Goal: Task Accomplishment & Management: Manage account settings

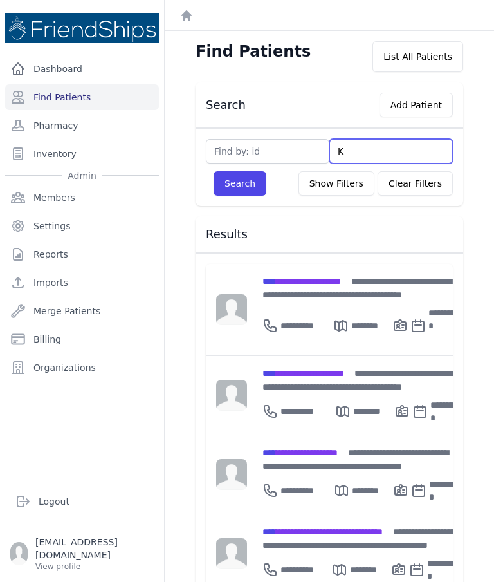
type input "Kh"
type input "Khali"
type input "Khalil"
type input "Khalil i"
type input "Khalil ib"
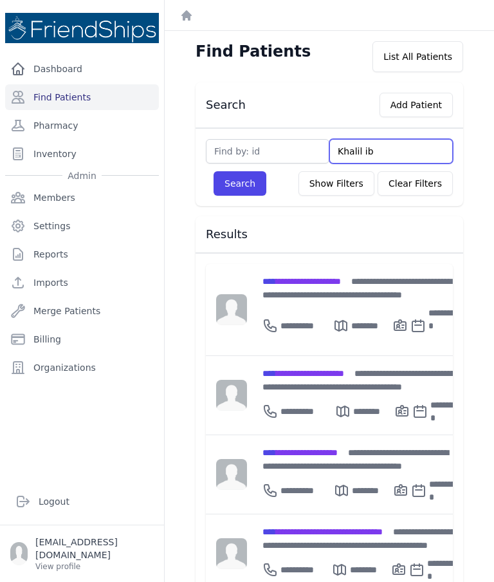
type input "Khalil ibr"
type input "Khalil ibra"
type input "Khalil ibrah"
type input "Khalil ibrahim"
type input "Khalil Ibrahim"
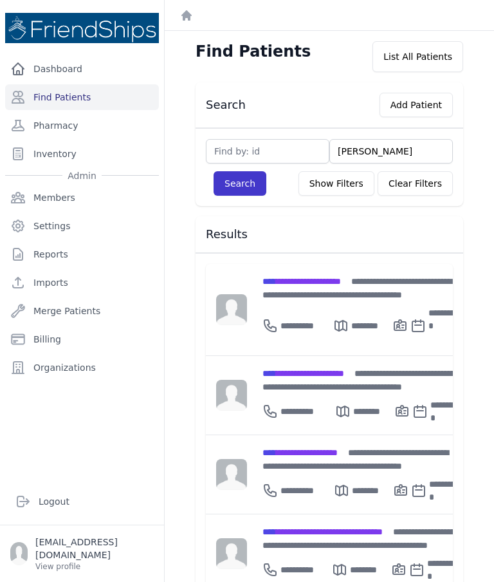
click at [239, 182] on button "Search" at bounding box center [240, 183] width 53 height 24
click at [247, 174] on button "Search" at bounding box center [240, 183] width 53 height 24
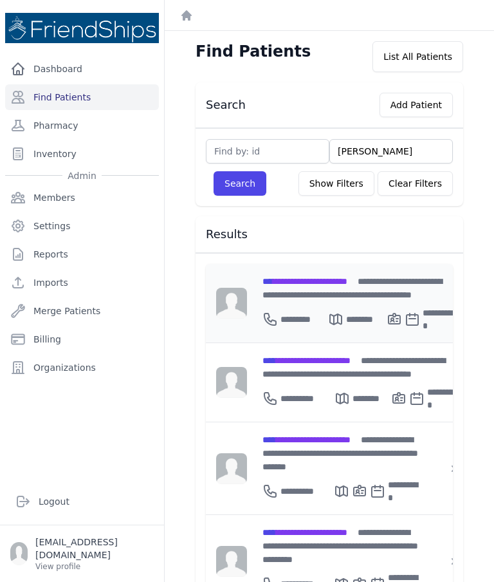
click at [342, 283] on span "**********" at bounding box center [305, 281] width 85 height 9
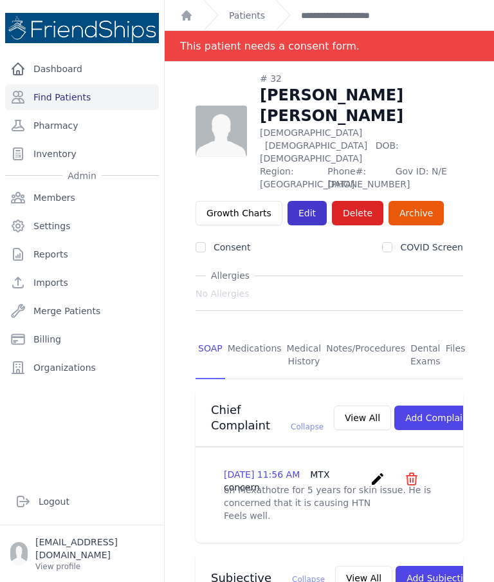
click at [298, 201] on link "Edit" at bounding box center [307, 213] width 39 height 24
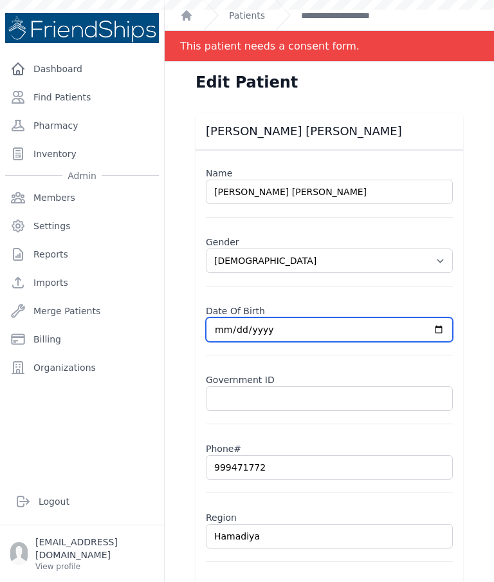
click at [368, 327] on input "1954-01-07" at bounding box center [329, 329] width 247 height 24
type input "1954-01-01"
select select "male"
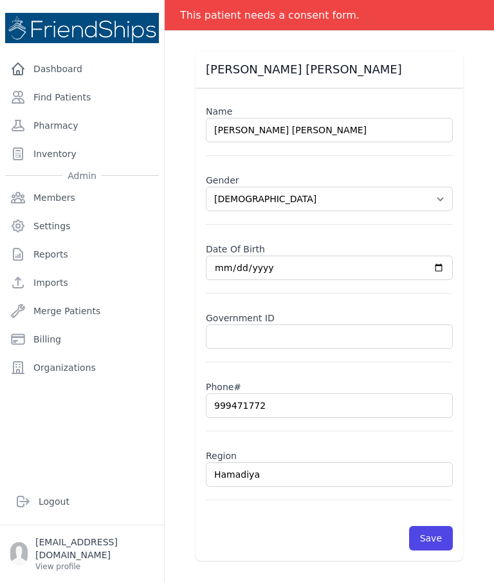
scroll to position [62, 0]
click at [443, 539] on button "Save" at bounding box center [431, 538] width 44 height 24
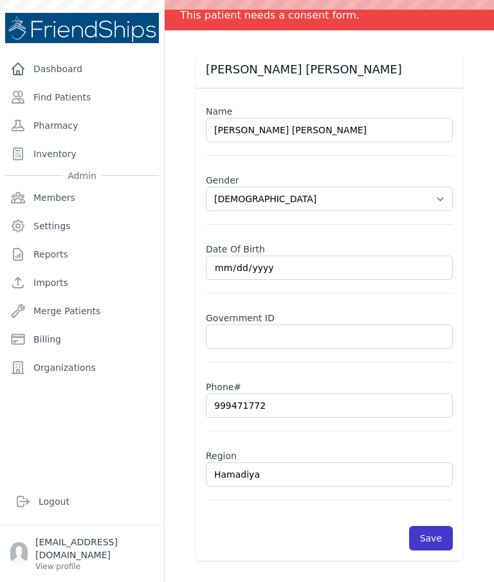
scroll to position [0, 0]
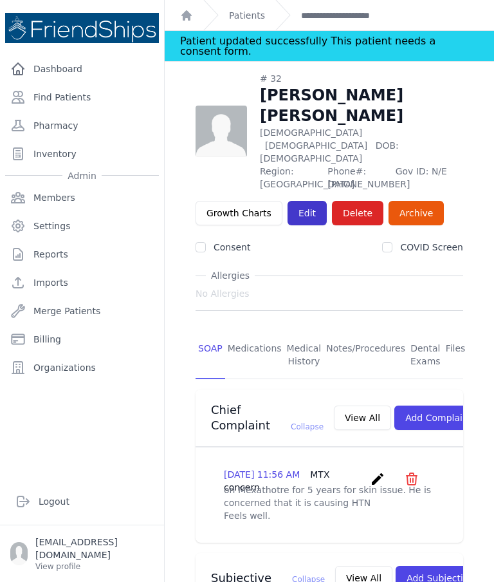
click at [305, 201] on link "Edit" at bounding box center [307, 213] width 39 height 24
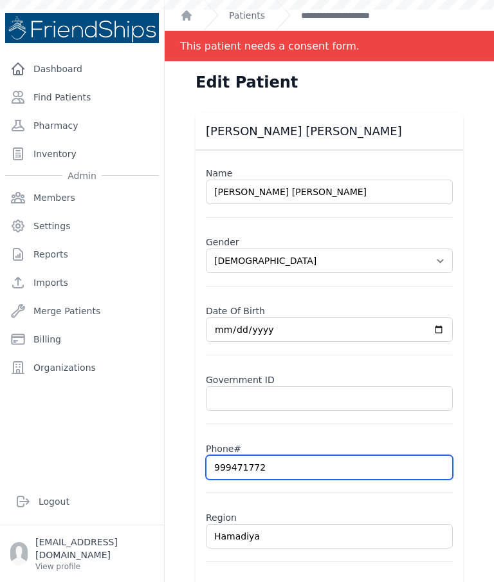
click at [221, 471] on input "999471772" at bounding box center [329, 467] width 247 height 24
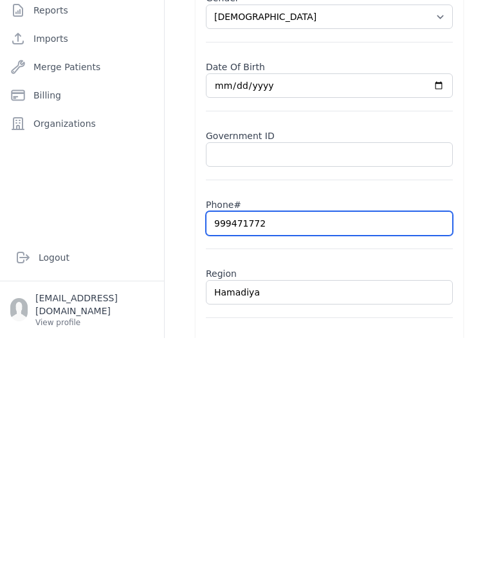
select select "male"
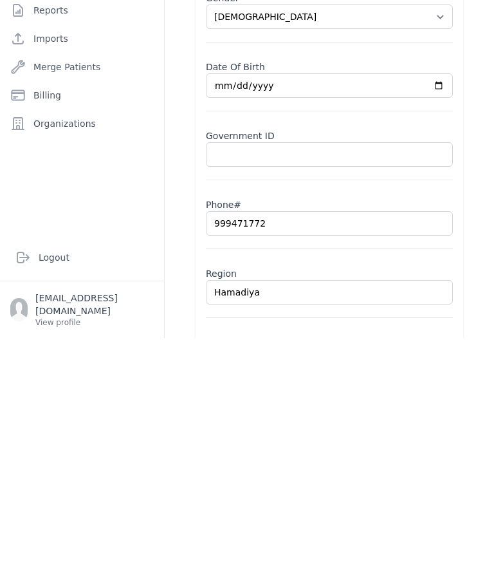
type input "0999471772"
select select "[DEMOGRAPHIC_DATA]"
type input "0999471772"
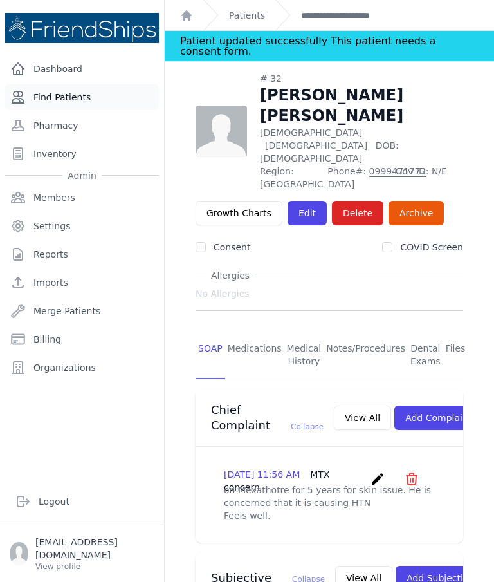
click at [72, 84] on link "Find Patients" at bounding box center [82, 97] width 154 height 26
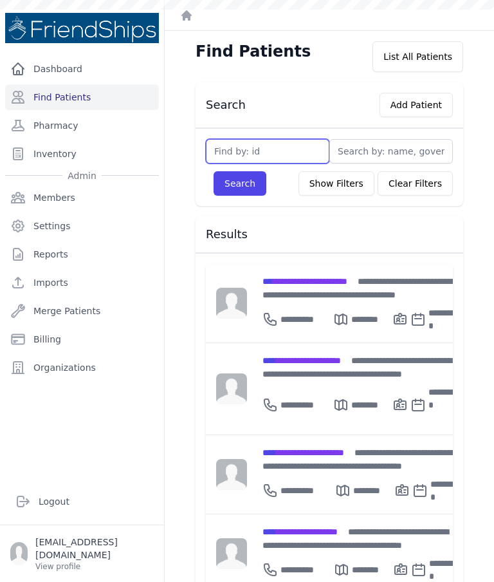
click at [277, 149] on input "text" at bounding box center [268, 151] width 124 height 24
type input "706"
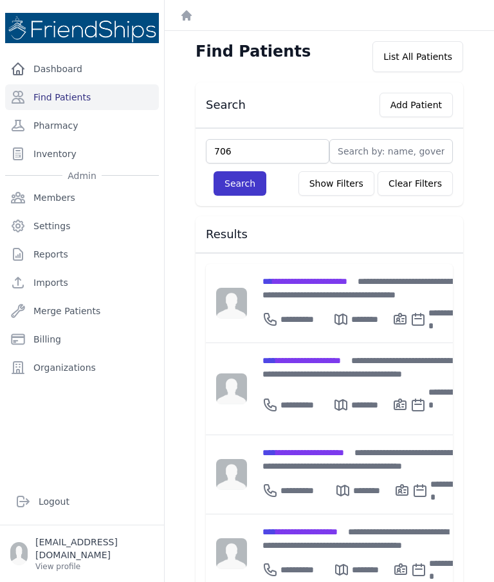
click at [231, 178] on button "Search" at bounding box center [240, 183] width 53 height 24
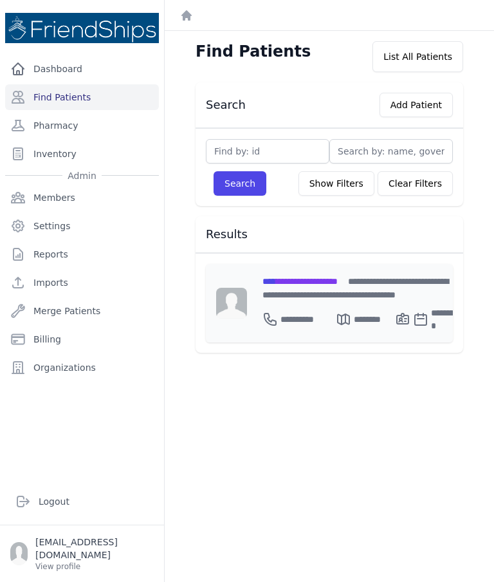
click at [313, 280] on span "**********" at bounding box center [300, 281] width 75 height 9
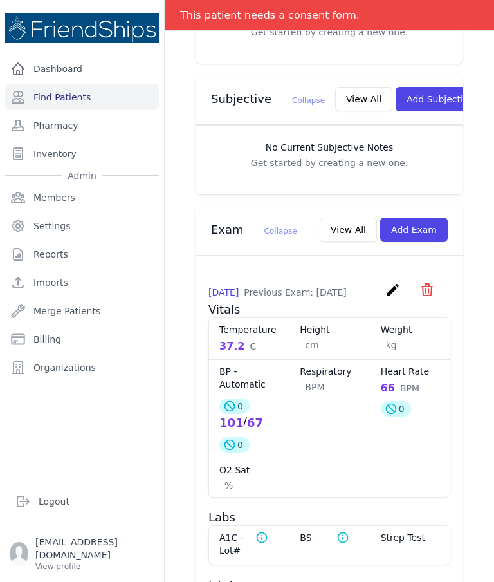
scroll to position [473, 0]
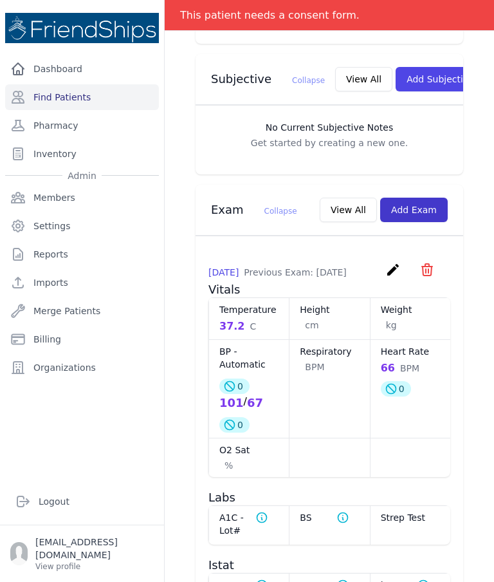
click at [422, 198] on button "Add Exam" at bounding box center [414, 210] width 68 height 24
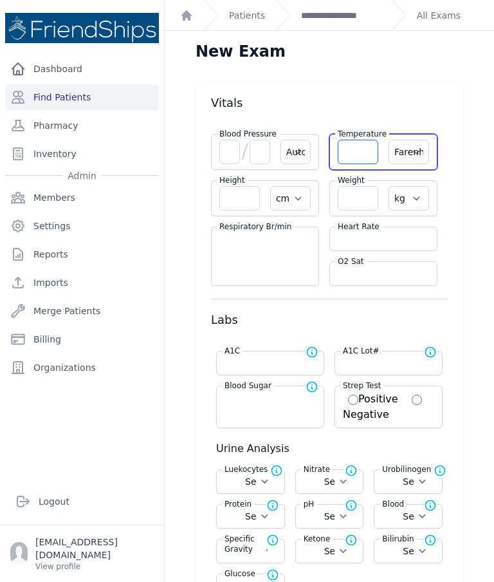
click at [361, 153] on input "number" at bounding box center [358, 152] width 41 height 24
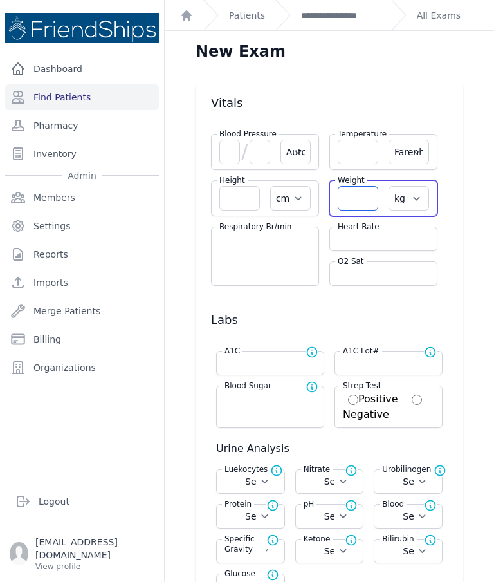
click at [357, 200] on input "number" at bounding box center [358, 198] width 41 height 24
type input "56.7"
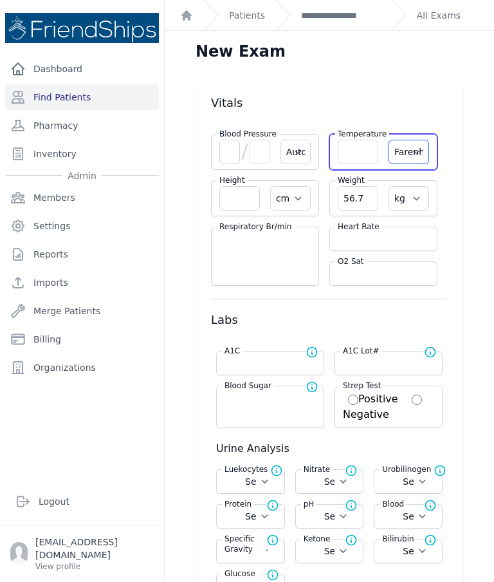
click at [419, 156] on select "Farenheit Celcius" at bounding box center [409, 152] width 41 height 24
select select "Automatic"
select select "cm"
select select "kg"
select select
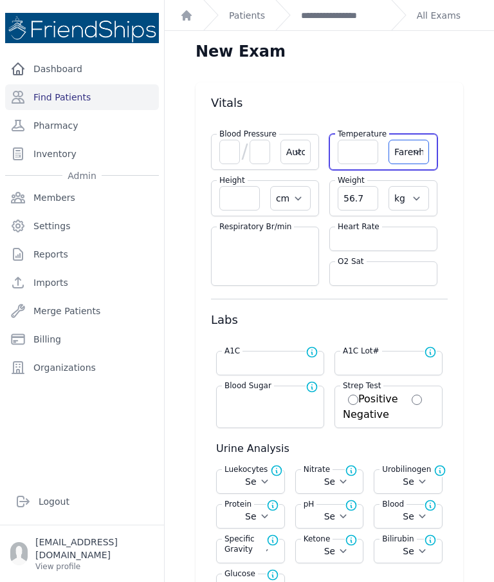
select select
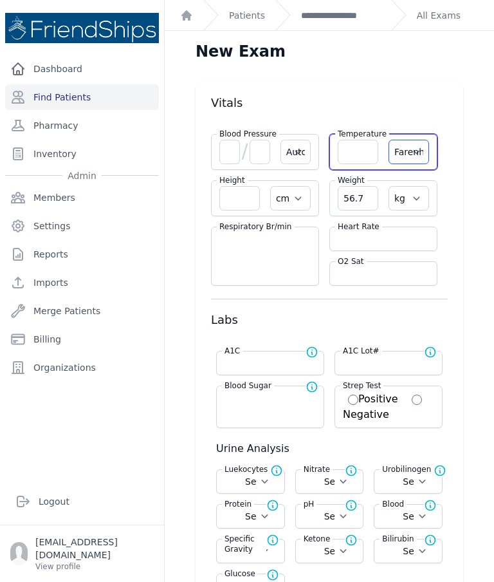
select select
click at [377, 222] on label "Heart Rate" at bounding box center [358, 226] width 47 height 10
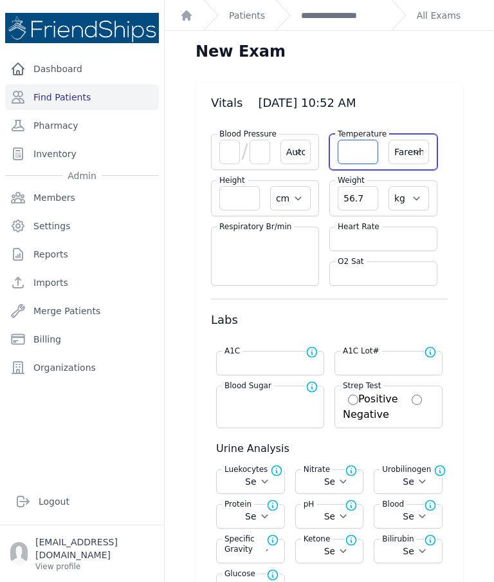
click at [361, 147] on input "number" at bounding box center [358, 152] width 41 height 24
click at [412, 157] on select "Farenheit [PERSON_NAME]" at bounding box center [409, 152] width 41 height 24
select select "C"
click at [365, 153] on input "number" at bounding box center [358, 152] width 41 height 24
select select "Automatic"
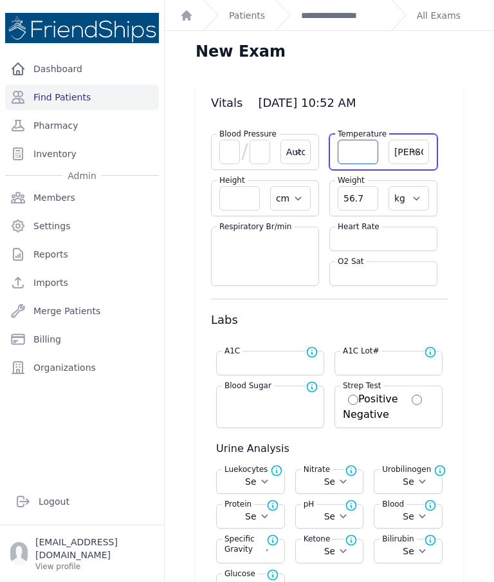
select select "C"
select select "cm"
select select "kg"
select select
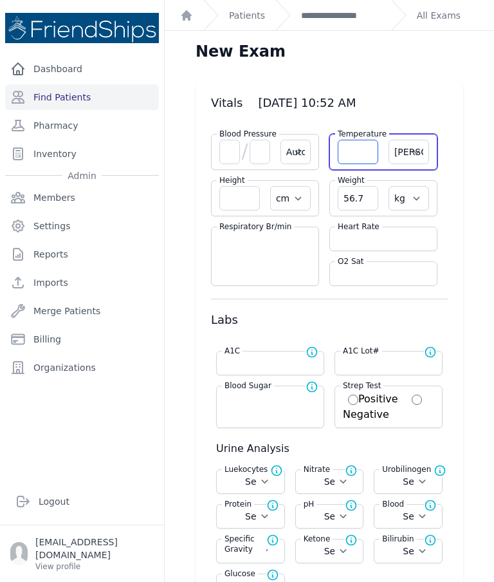
select select
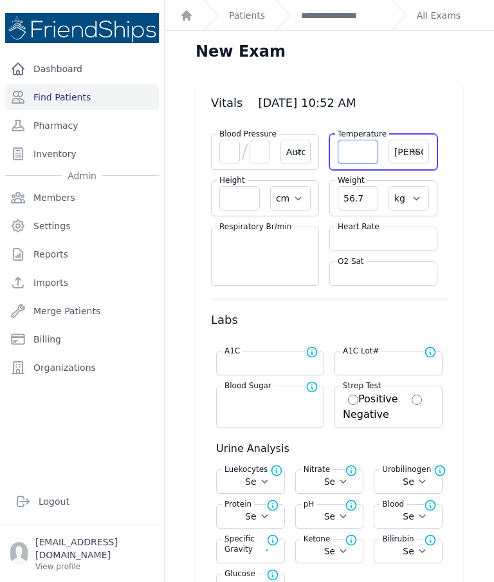
select select
type input "36.5"
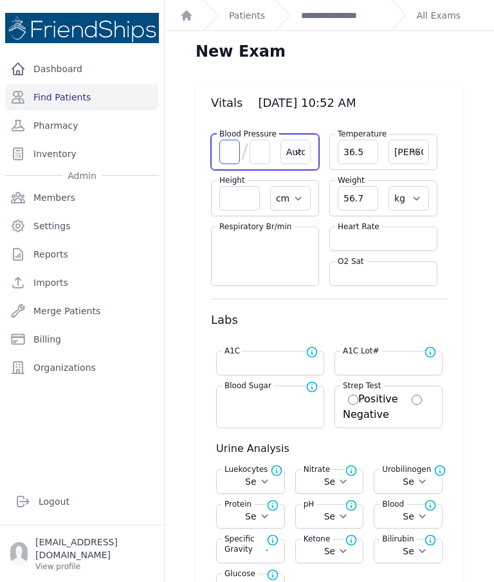
click at [234, 153] on input "number" at bounding box center [230, 152] width 21 height 24
select select "Automatic"
select select "C"
select select "cm"
select select "kg"
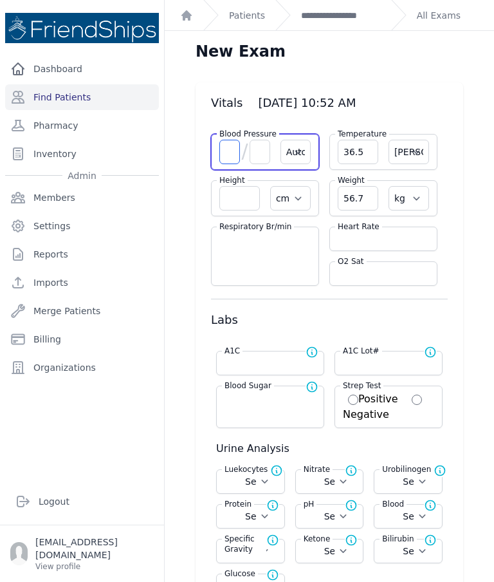
select select
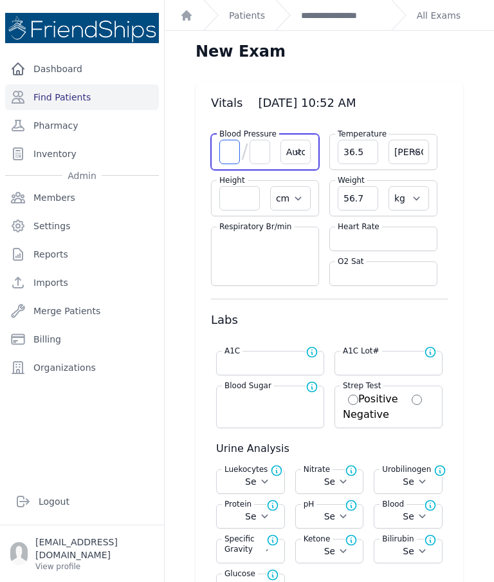
select select
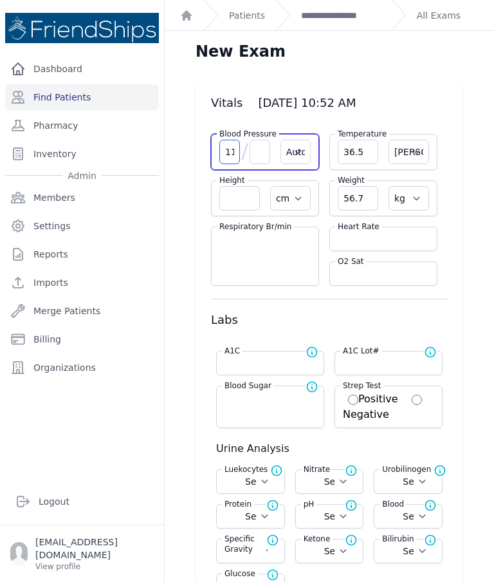
type input "111"
click at [262, 149] on input "number" at bounding box center [260, 152] width 21 height 24
select select "Automatic"
select select "C"
select select "cm"
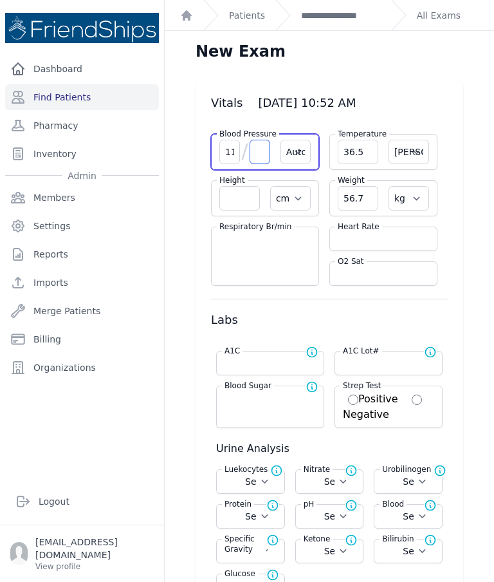
select select "kg"
select select
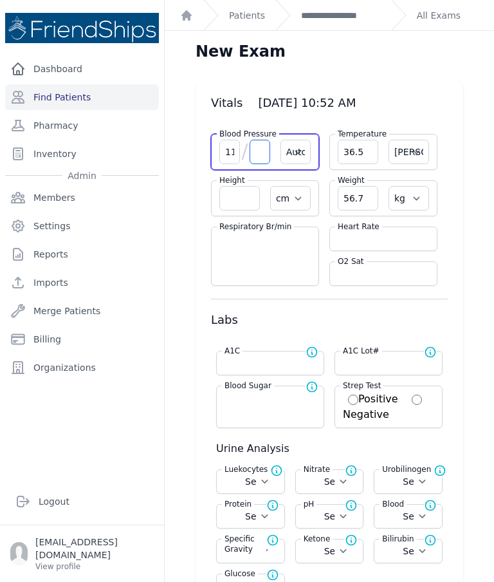
select select
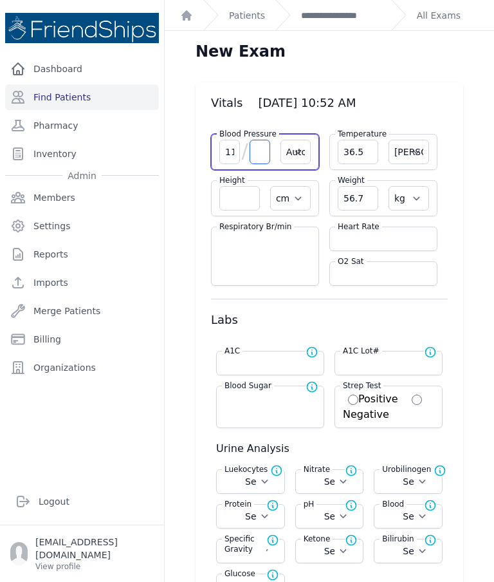
select select
type input "56"
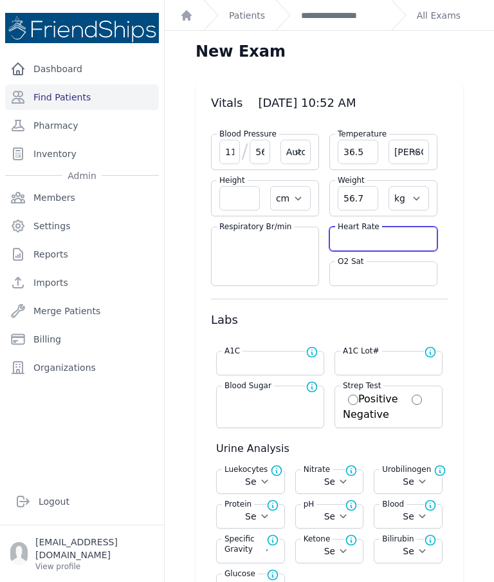
click at [379, 242] on input "number" at bounding box center [383, 238] width 91 height 13
select select "Automatic"
select select "C"
select select "cm"
select select "kg"
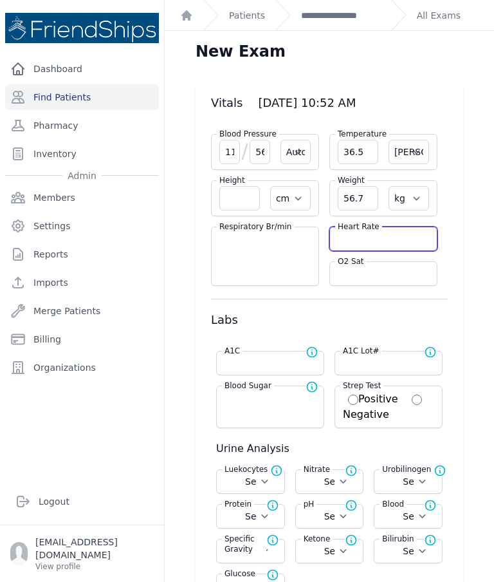
select select
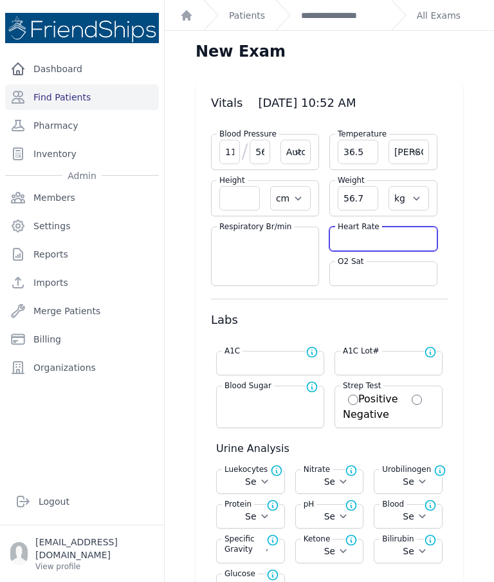
select select
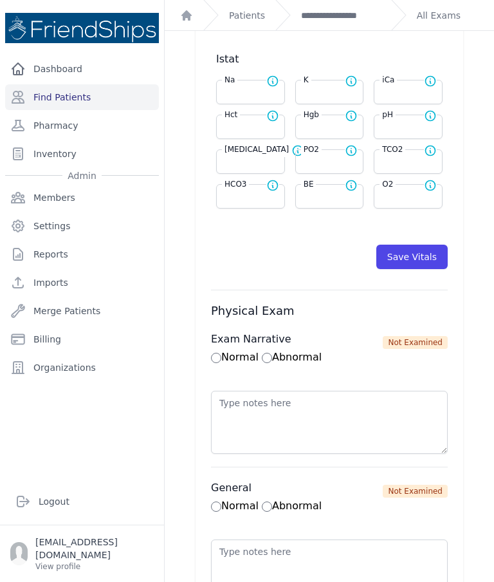
scroll to position [576, 0]
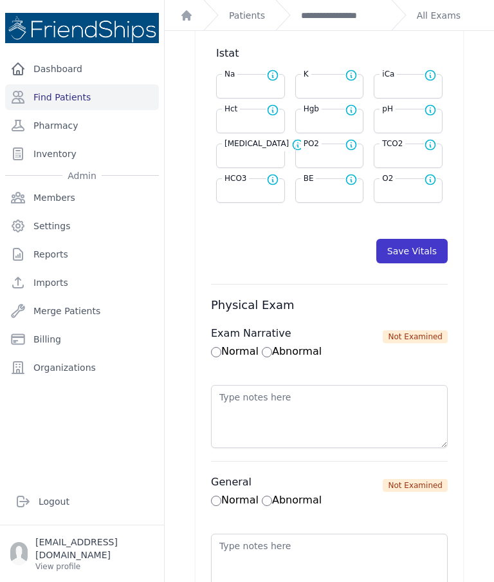
type input "61"
click at [431, 247] on button "Save Vitals" at bounding box center [412, 251] width 71 height 24
select select "Automatic"
select select "cm"
select select "kg"
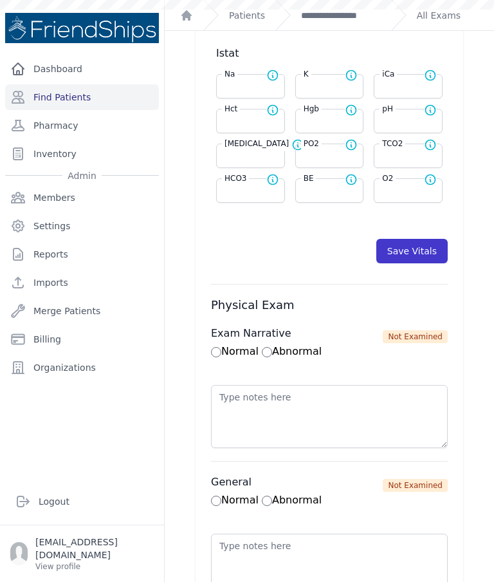
select select
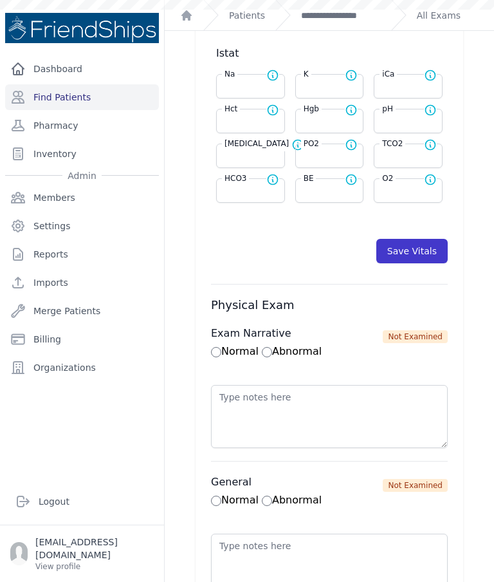
select select
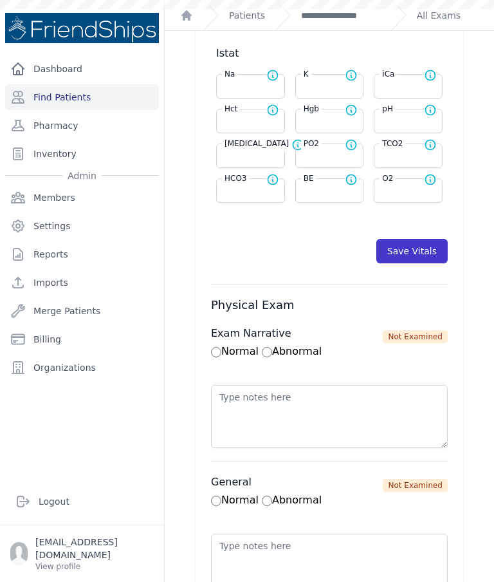
scroll to position [0, 0]
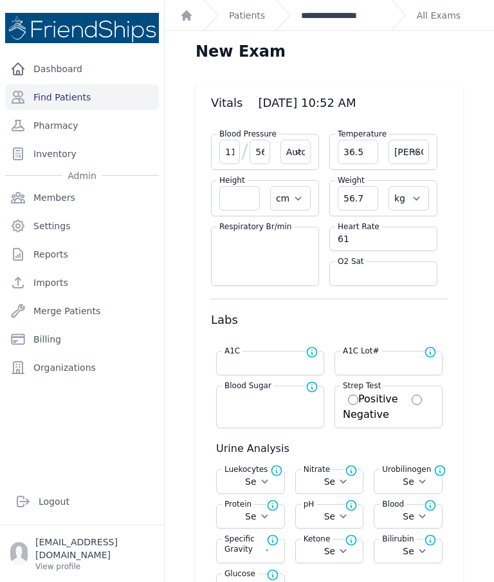
click at [357, 21] on link "**********" at bounding box center [341, 15] width 80 height 13
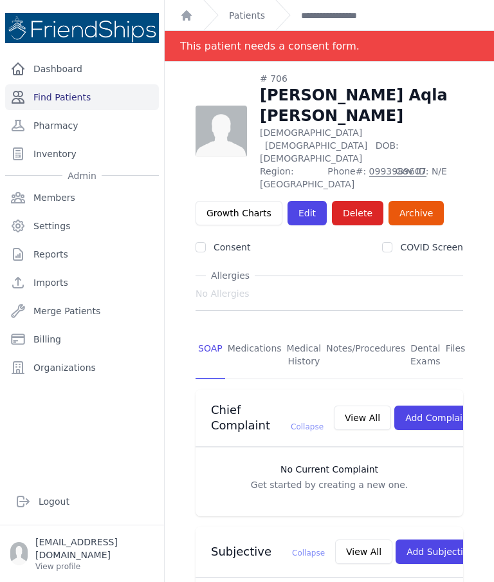
click at [68, 97] on link "Find Patients" at bounding box center [82, 97] width 154 height 26
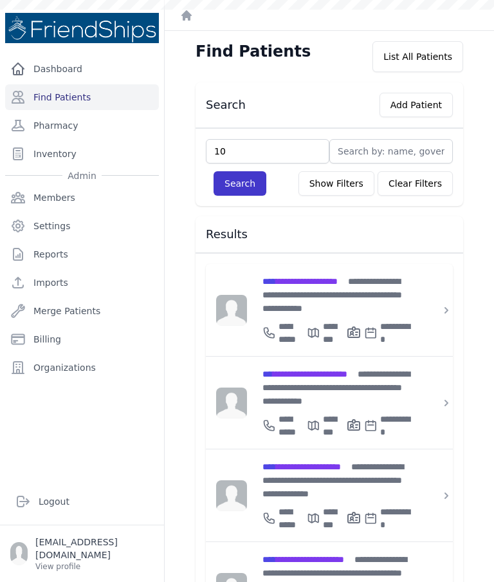
click at [248, 192] on button "Search" at bounding box center [240, 183] width 53 height 24
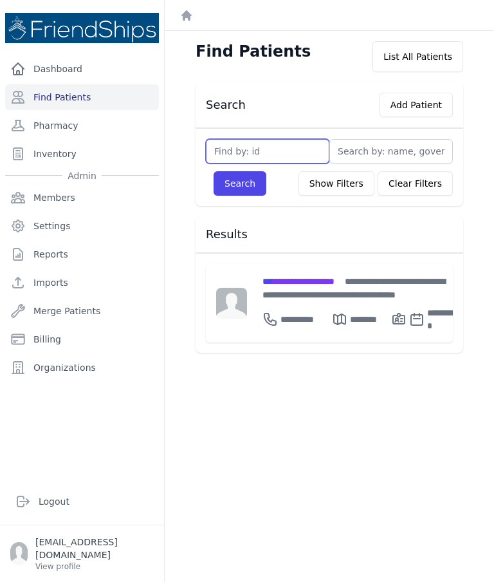
click at [295, 145] on input "text" at bounding box center [268, 151] width 124 height 24
type input "102"
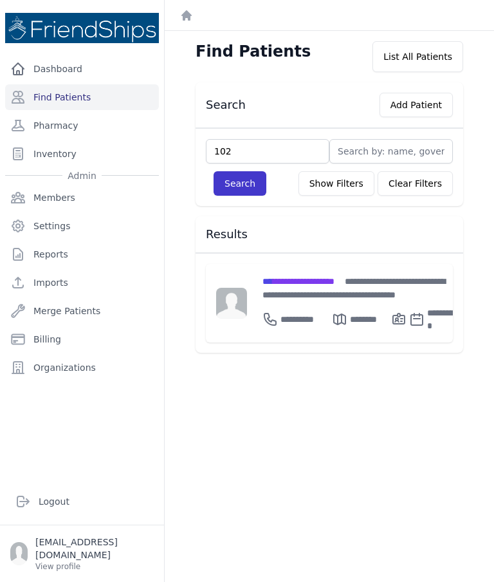
click at [256, 185] on button "Search" at bounding box center [240, 183] width 53 height 24
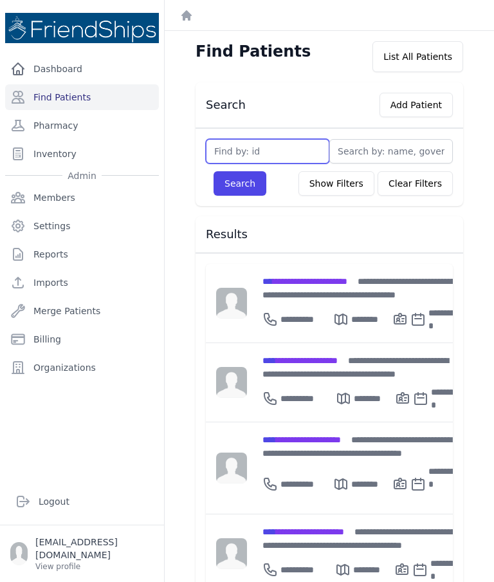
click at [265, 151] on input "text" at bounding box center [268, 151] width 124 height 24
type input "189"
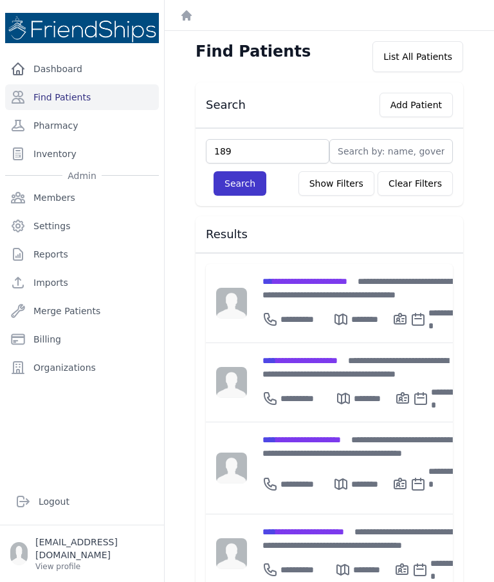
click at [236, 185] on button "Search" at bounding box center [240, 183] width 53 height 24
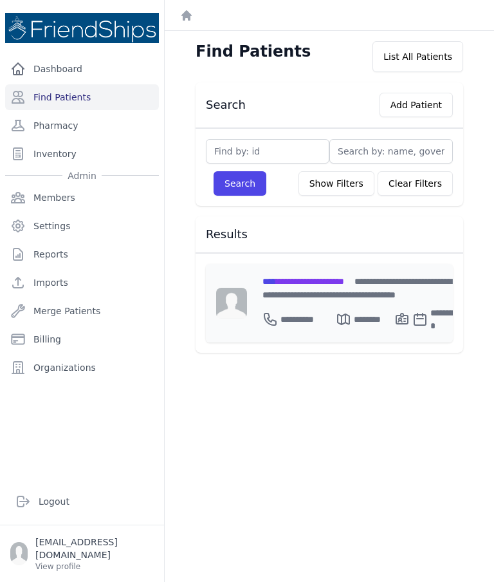
click at [305, 286] on div "**********" at bounding box center [363, 287] width 200 height 27
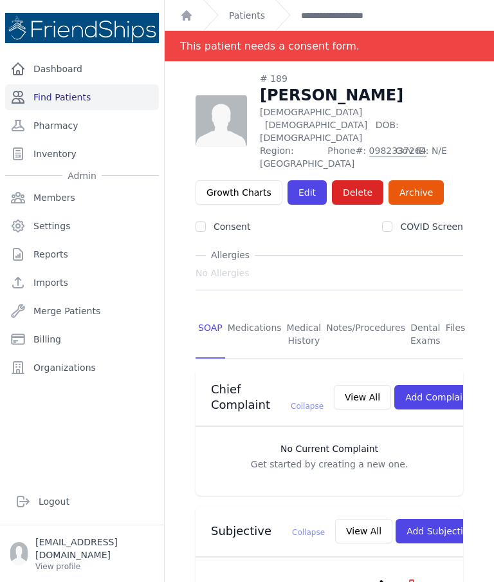
click at [117, 95] on link "Find Patients" at bounding box center [82, 97] width 154 height 26
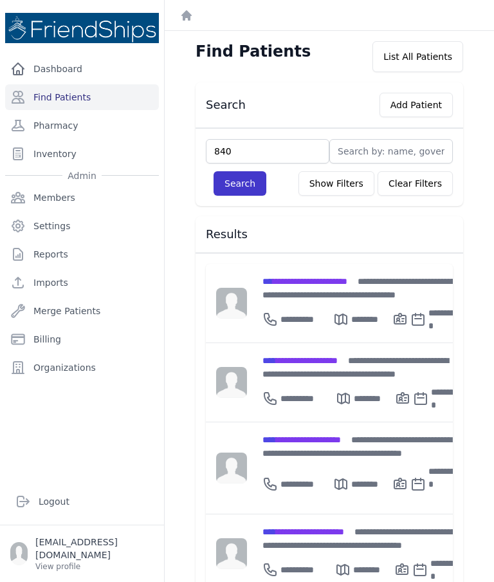
type input "840"
click at [242, 188] on button "Search" at bounding box center [240, 183] width 53 height 24
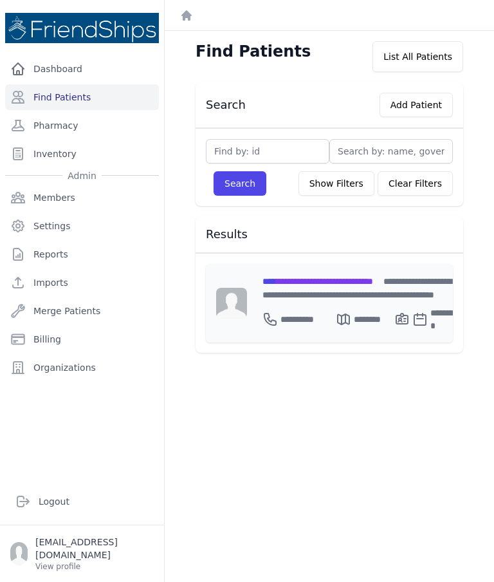
click at [324, 294] on span "**********" at bounding box center [357, 288] width 189 height 23
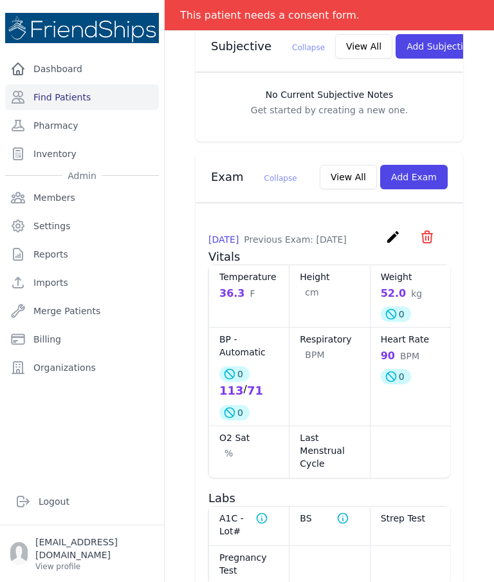
scroll to position [504, 0]
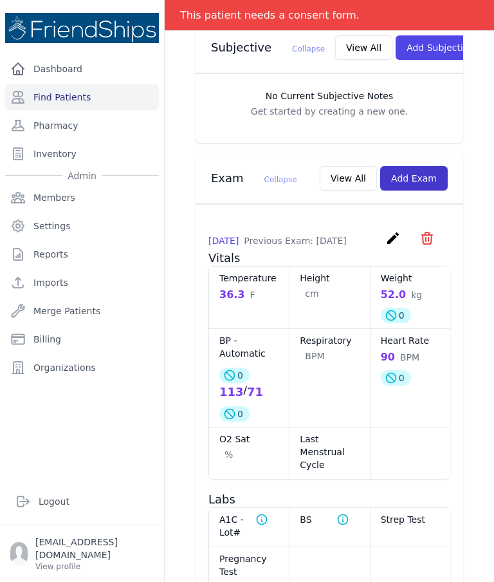
click at [427, 176] on button "Add Exam" at bounding box center [414, 178] width 68 height 24
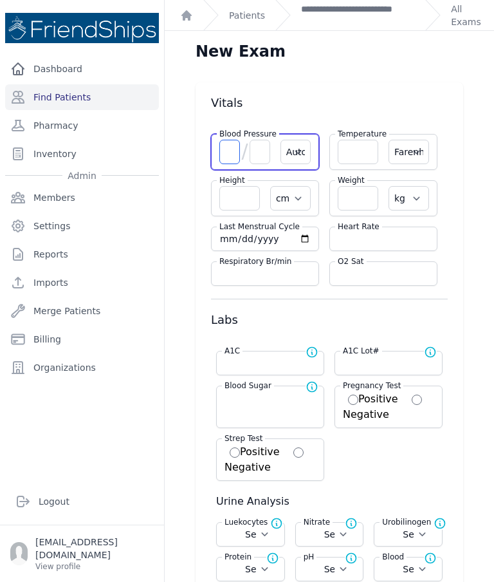
click at [229, 147] on input "number" at bounding box center [230, 152] width 21 height 24
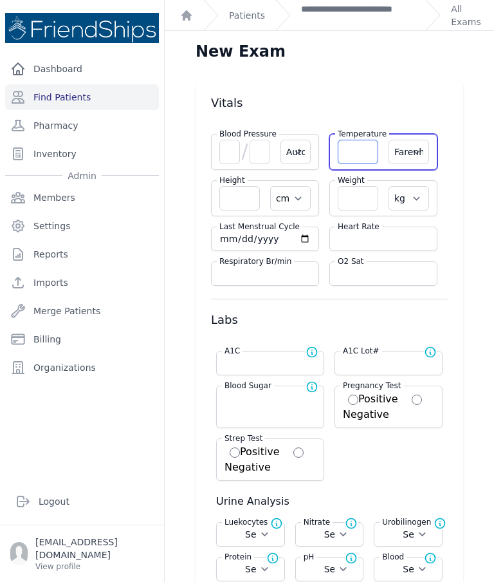
click at [355, 162] on input "number" at bounding box center [358, 152] width 41 height 24
type input "36.3"
click at [411, 158] on select "Farenheit Celcius" at bounding box center [409, 152] width 41 height 24
select select "C"
select select "Automatic"
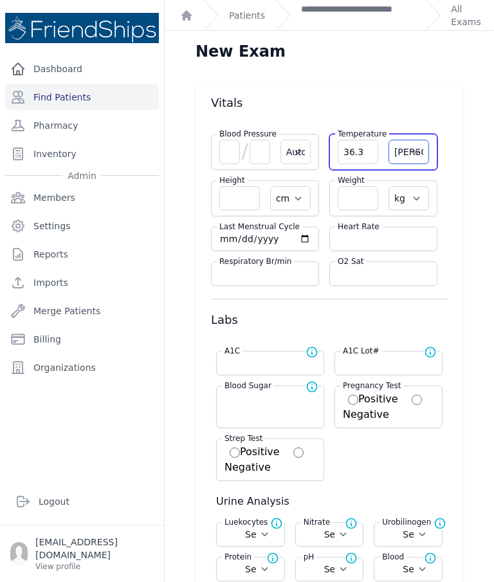
select select "cm"
select select "kg"
select select
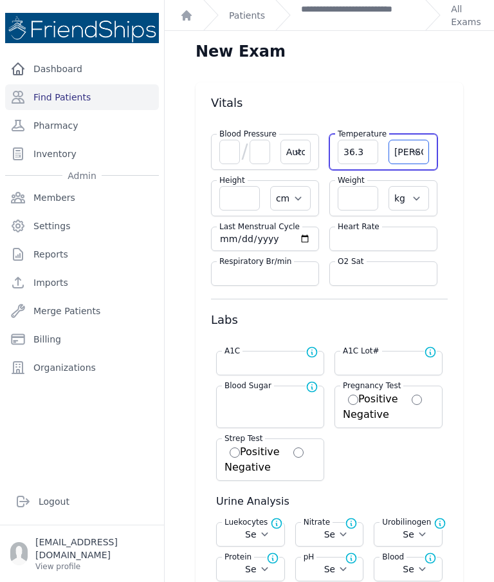
select select
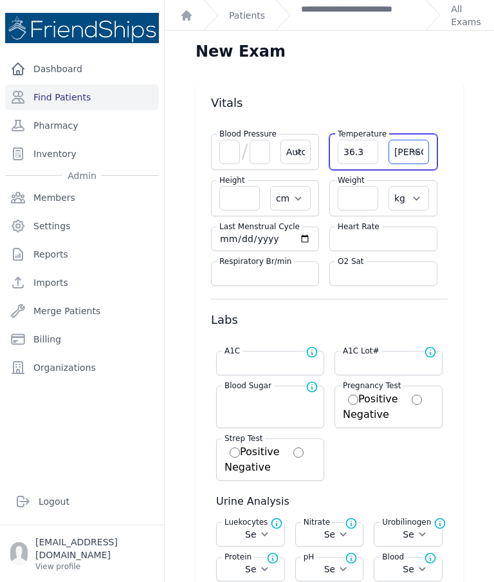
select select
select select "C"
select select "Automatic"
select select "cm"
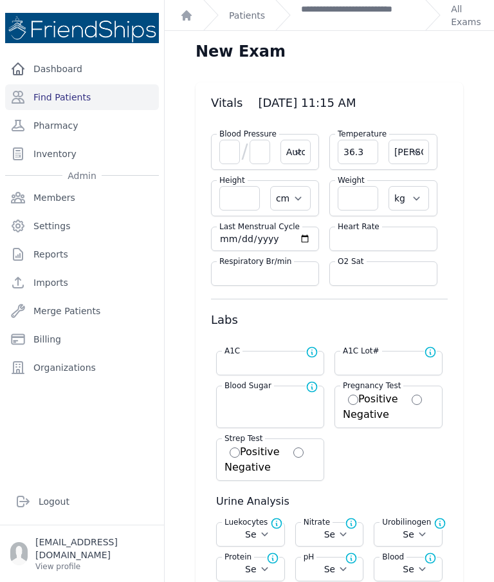
select select "kg"
select select
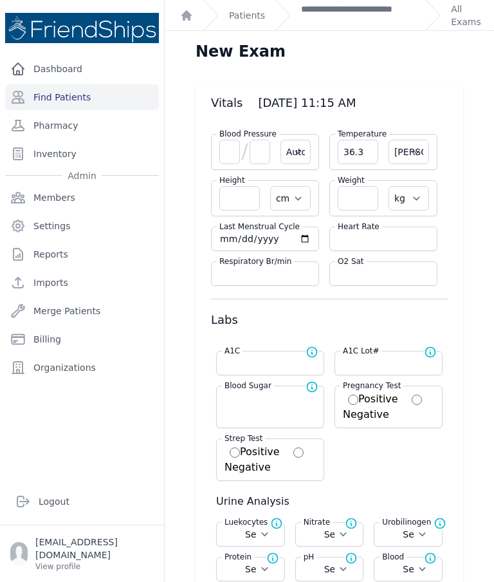
select select
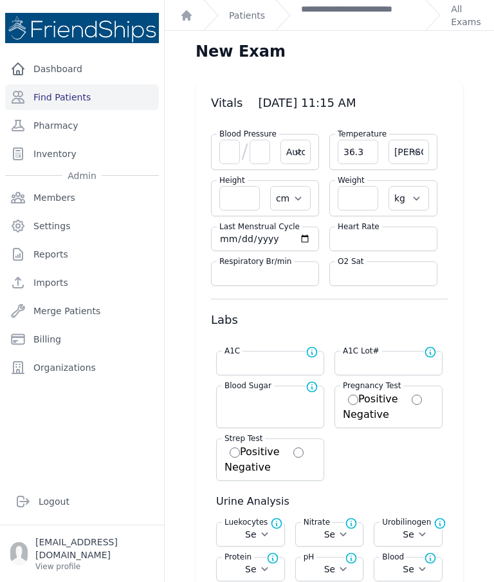
select select
click at [366, 198] on input "number" at bounding box center [358, 198] width 41 height 24
type input "53.1"
click at [229, 159] on input "number" at bounding box center [230, 152] width 21 height 24
select select "Automatic"
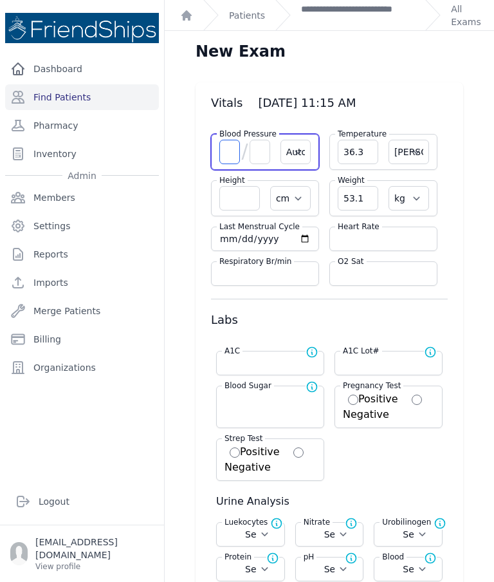
select select "C"
select select "cm"
select select "kg"
select select
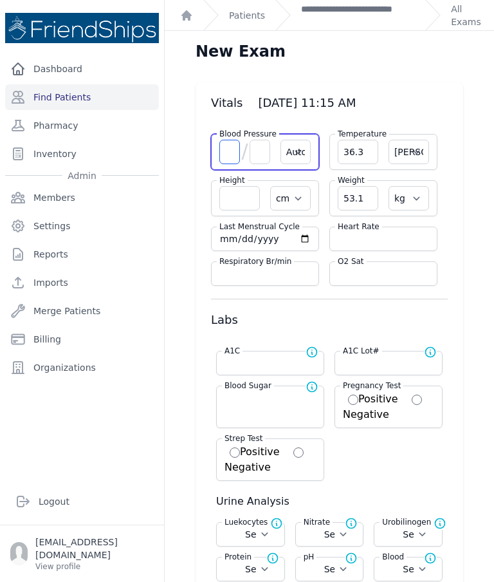
select select
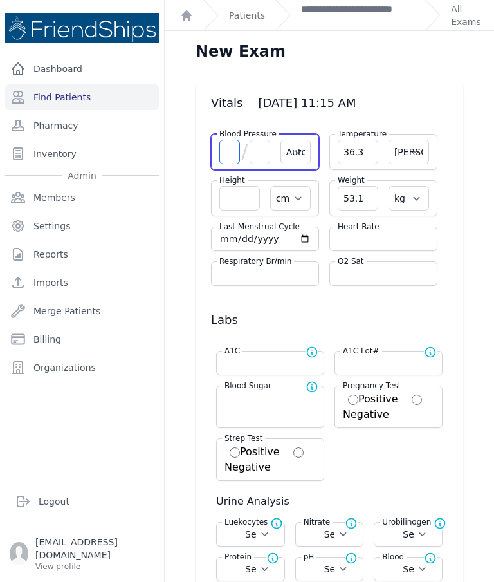
select select
type input "105"
click at [266, 150] on input "number" at bounding box center [260, 152] width 21 height 24
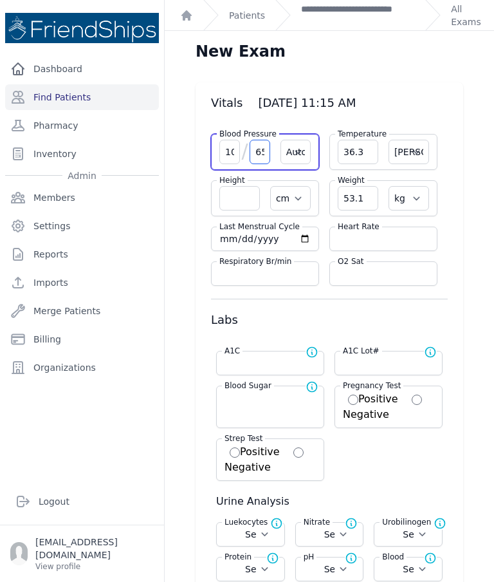
type input "65"
click at [385, 237] on input "number" at bounding box center [383, 238] width 91 height 13
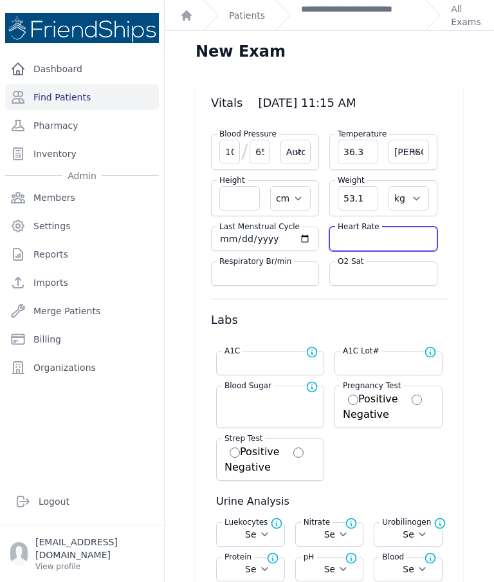
select select "Automatic"
select select "C"
select select "cm"
select select "kg"
select select
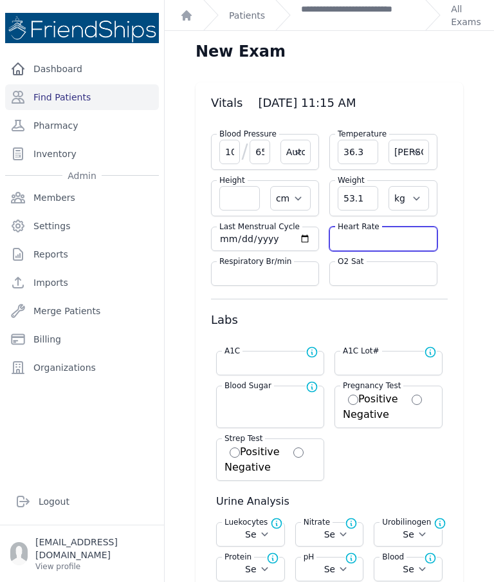
select select
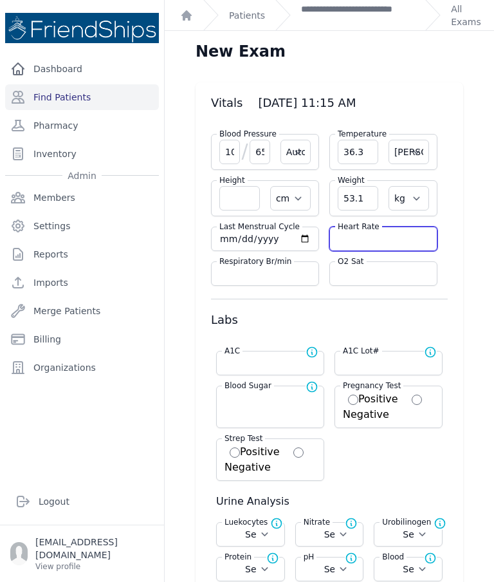
select select
type input "65"
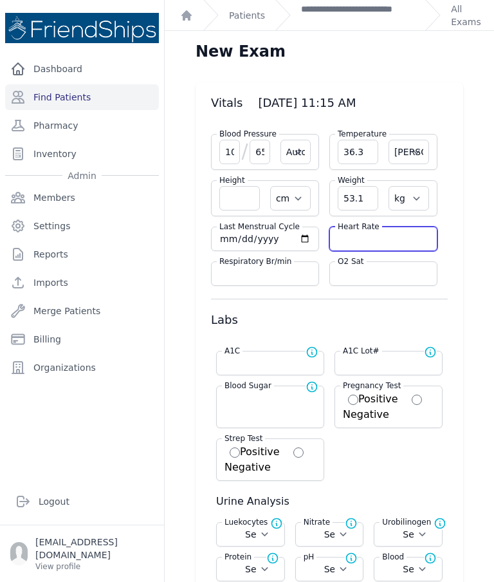
select select "Automatic"
select select "C"
select select "cm"
select select "kg"
select select
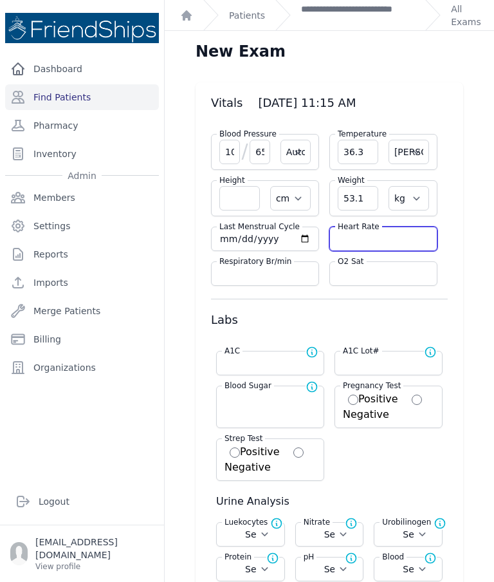
select select
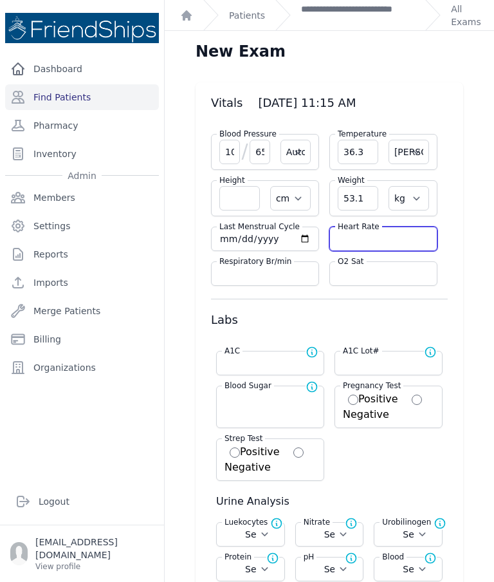
select select
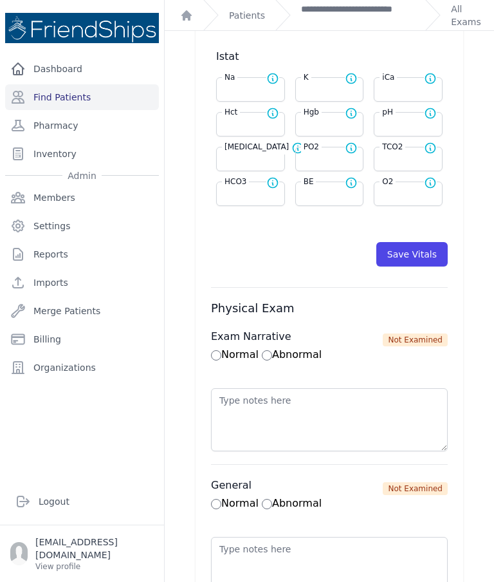
scroll to position [625, 0]
type input "77"
click at [407, 259] on button "Save Vitals" at bounding box center [412, 254] width 71 height 24
select select "Automatic"
select select "cm"
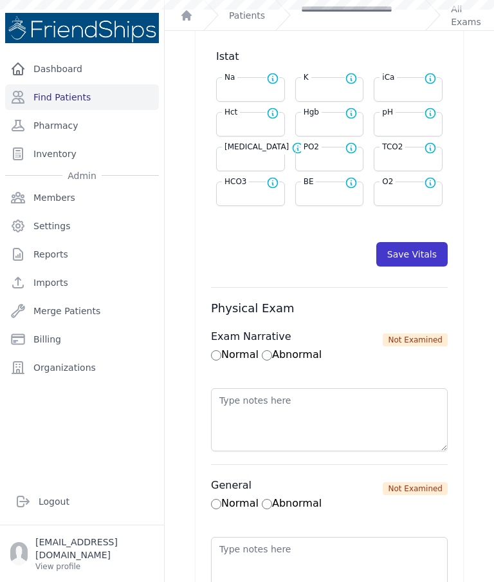
select select "kg"
select select
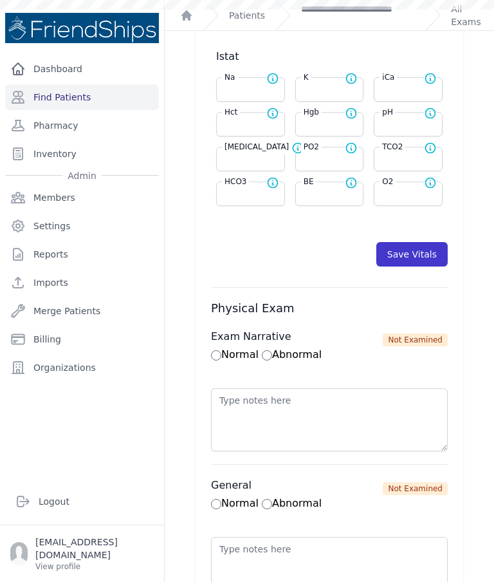
select select
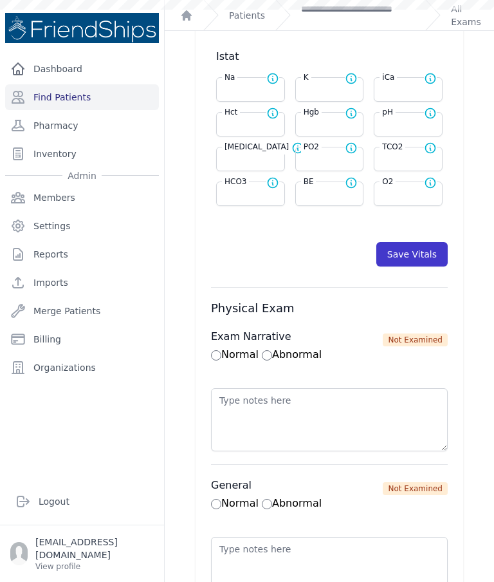
select select
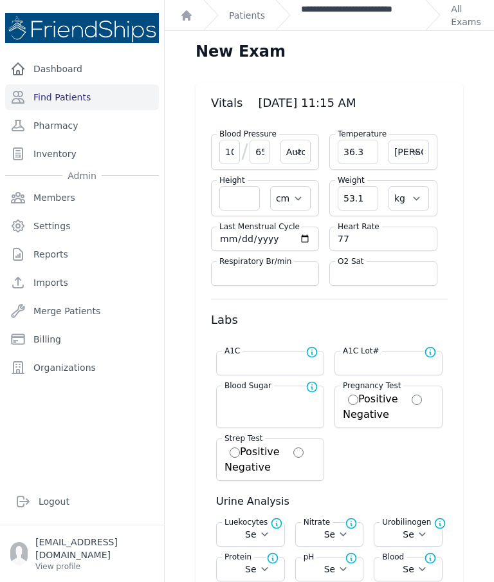
click at [351, 20] on link "**********" at bounding box center [358, 16] width 114 height 26
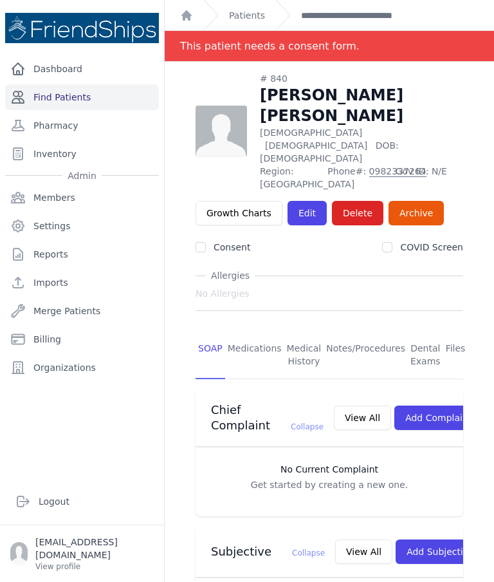
click at [89, 108] on link "Find Patients" at bounding box center [82, 97] width 154 height 26
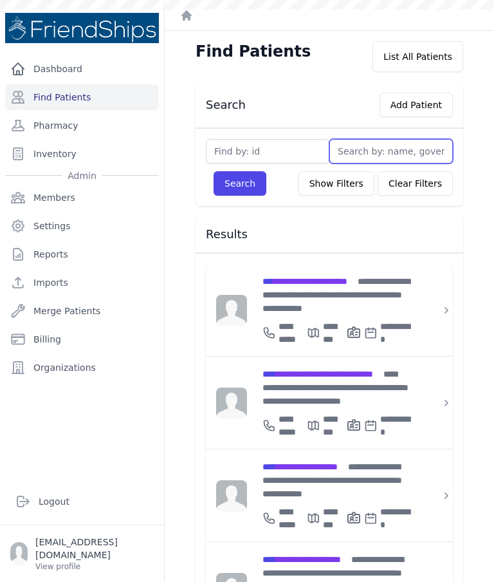
click at [364, 154] on input "text" at bounding box center [392, 151] width 124 height 24
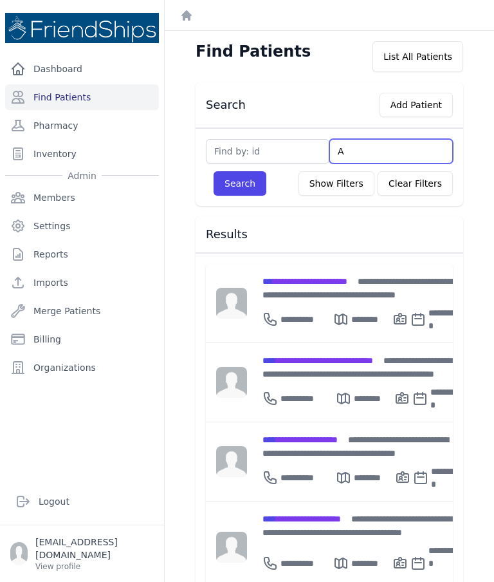
type input "As"
type input "Ashr"
type input "Ashra"
type input "Ashraf"
click at [233, 205] on div "Ashraf Search Show Filters Clear Filters Filter By Age 0-20 21-40 41-60 60+ Fil…" at bounding box center [330, 167] width 268 height 78
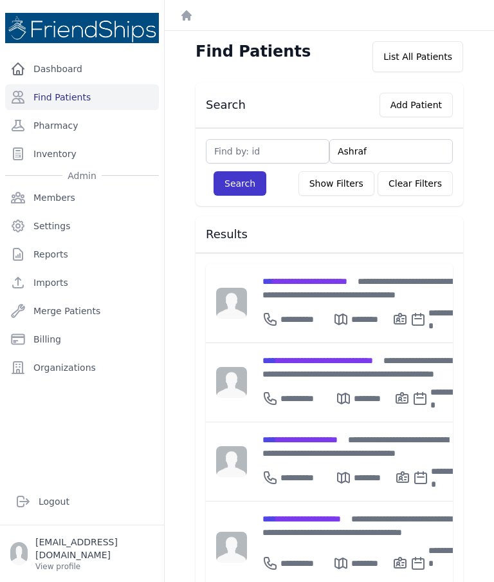
click at [246, 185] on button "Search" at bounding box center [240, 183] width 53 height 24
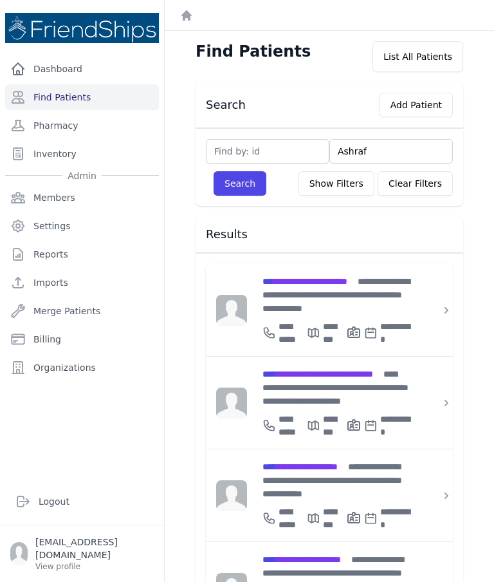
click at [305, 284] on span "**********" at bounding box center [305, 281] width 85 height 9
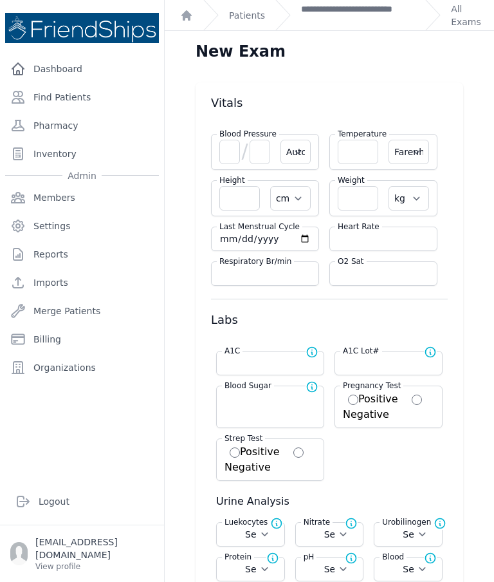
click at [23, 3] on div "Dashboard Find Patients Pharmacy Inventory Admin Members Settings Reports Impor…" at bounding box center [82, 239] width 164 height 478
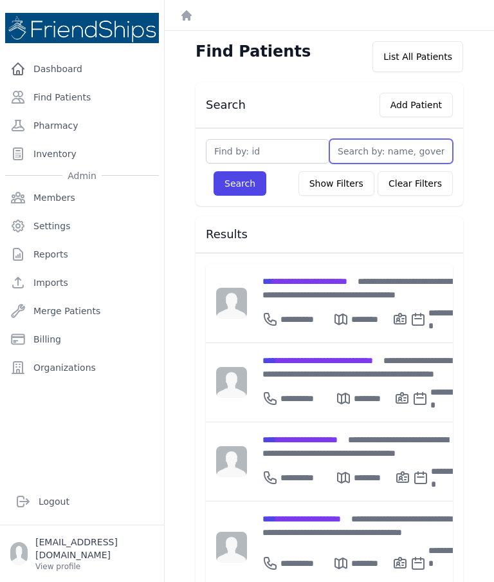
click at [389, 141] on input "text" at bounding box center [392, 151] width 124 height 24
type input "As"
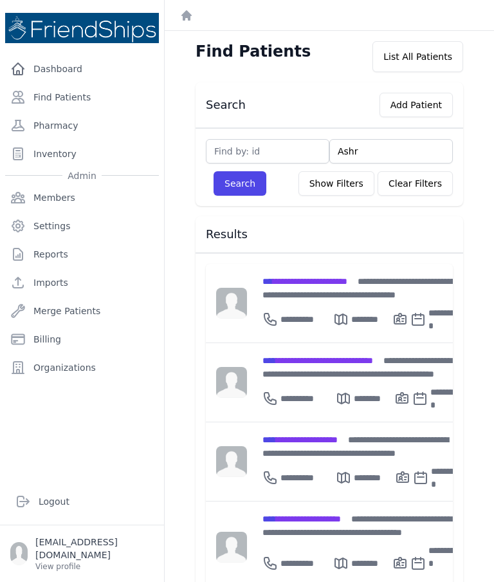
type input "Ashra"
type input "Ashraf"
click at [259, 191] on button "Search" at bounding box center [240, 183] width 53 height 24
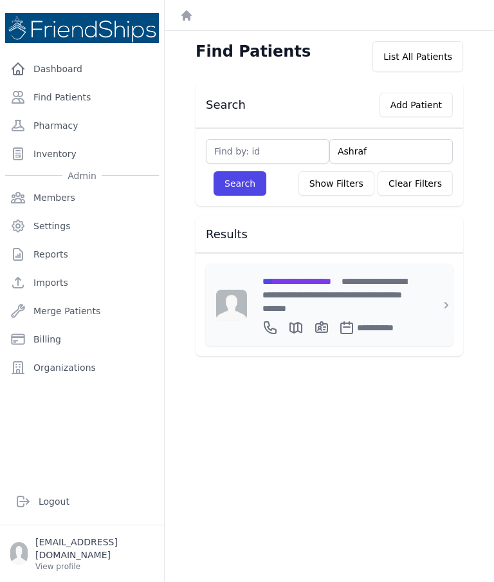
click at [330, 281] on span "**********" at bounding box center [297, 281] width 69 height 9
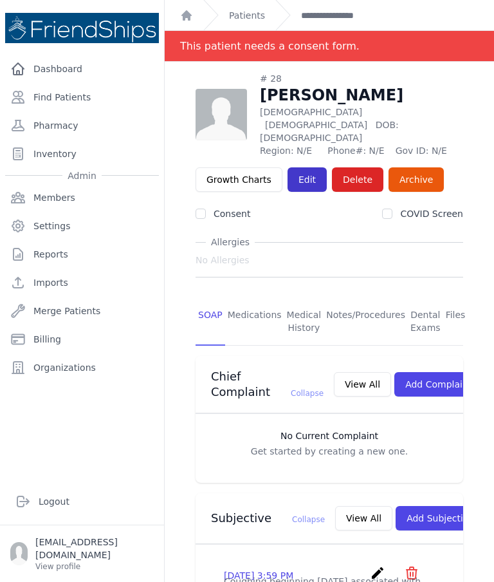
click at [312, 167] on link "Edit" at bounding box center [307, 179] width 39 height 24
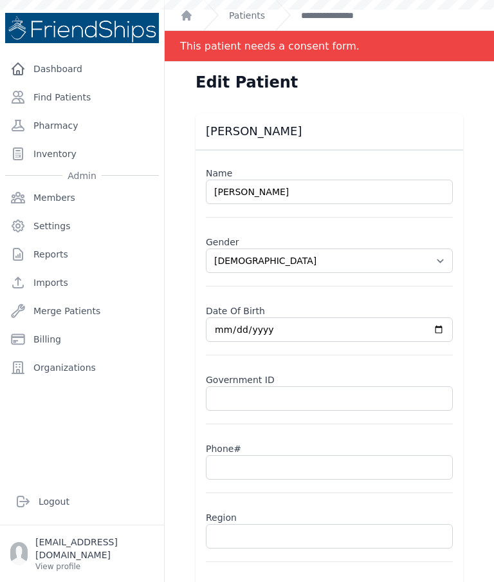
select select "[DEMOGRAPHIC_DATA]"
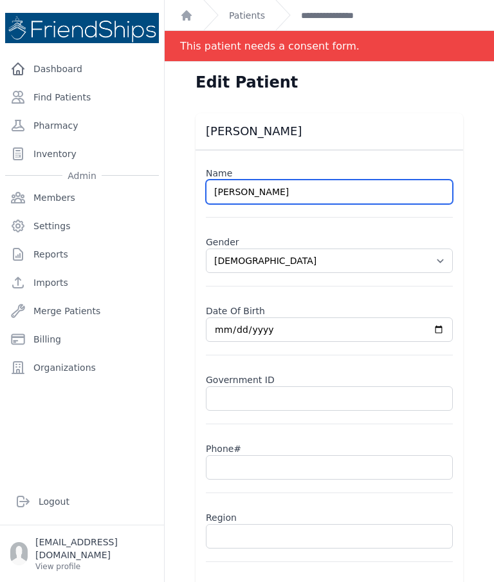
click at [241, 189] on input "[PERSON_NAME]" at bounding box center [329, 192] width 247 height 24
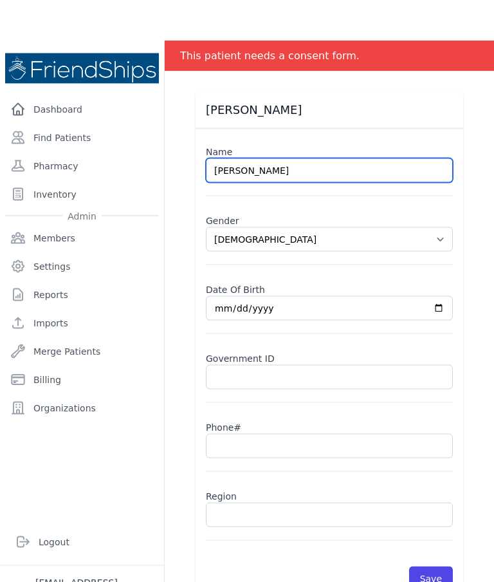
scroll to position [52, 0]
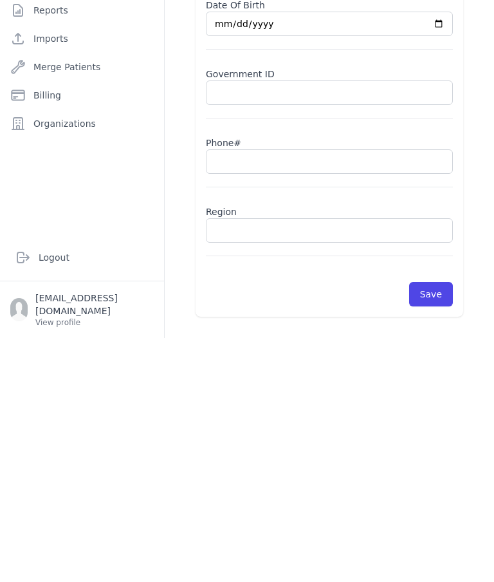
type input "[PERSON_NAME]"
click at [319, 393] on input "text" at bounding box center [329, 405] width 247 height 24
select select "[DEMOGRAPHIC_DATA]"
type input "09"
select select "[DEMOGRAPHIC_DATA]"
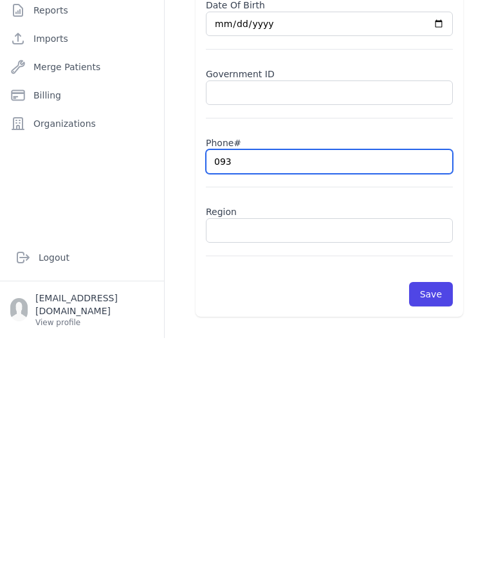
type input "0937"
select select "[DEMOGRAPHIC_DATA]"
type input "0937405"
select select "[DEMOGRAPHIC_DATA]"
type input "093740527"
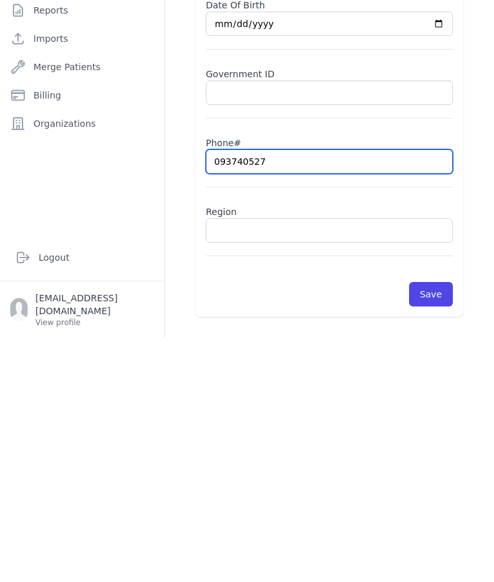
select select "[DEMOGRAPHIC_DATA]"
type input "0937405271"
select select "[DEMOGRAPHIC_DATA]"
type input "0937405271"
click at [235, 462] on input "text" at bounding box center [329, 474] width 247 height 24
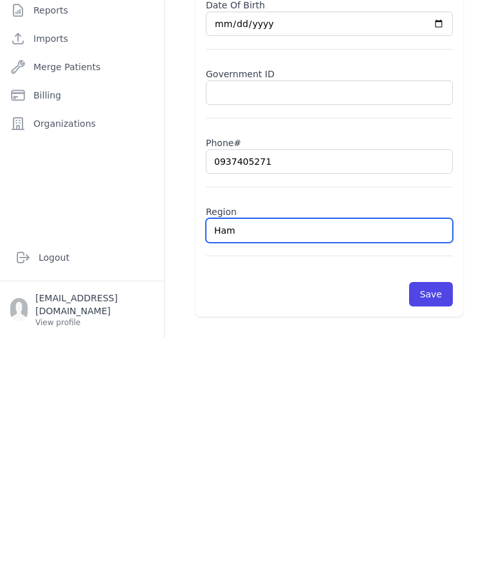
type input "Hama"
select select "[DEMOGRAPHIC_DATA]"
type input "Hamad"
select select "[DEMOGRAPHIC_DATA]"
type input "Hamadi"
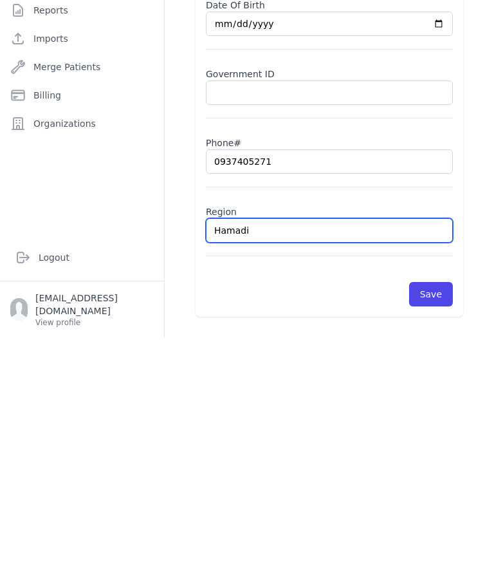
select select "[DEMOGRAPHIC_DATA]"
type input "Hamadiya"
select select "[DEMOGRAPHIC_DATA]"
type input "Hamadiya"
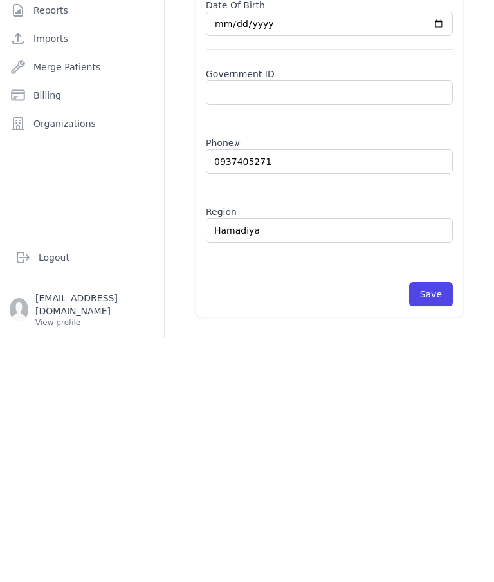
click at [438, 265] on div "Name [PERSON_NAME] Gender Select Gender [DEMOGRAPHIC_DATA] [DEMOGRAPHIC_DATA] D…" at bounding box center [330, 324] width 268 height 473
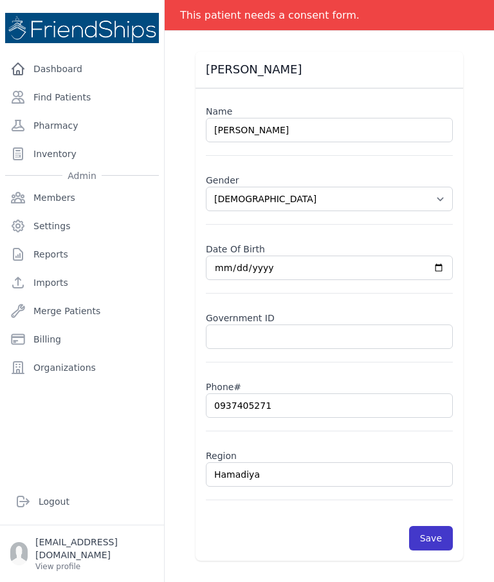
click at [441, 526] on button "Save" at bounding box center [431, 538] width 44 height 24
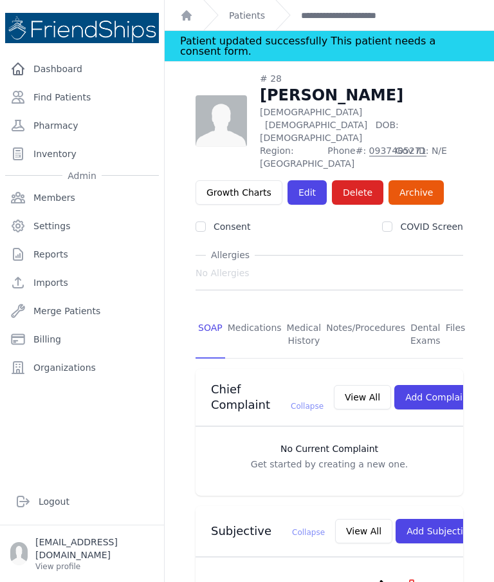
click at [103, 420] on div "Dashboard Find Patients Pharmacy Inventory Admin Members Settings Reports Impor…" at bounding box center [82, 262] width 164 height 412
click at [488, 26] on ol "**********" at bounding box center [330, 15] width 330 height 30
